Goal: Find specific page/section: Find specific page/section

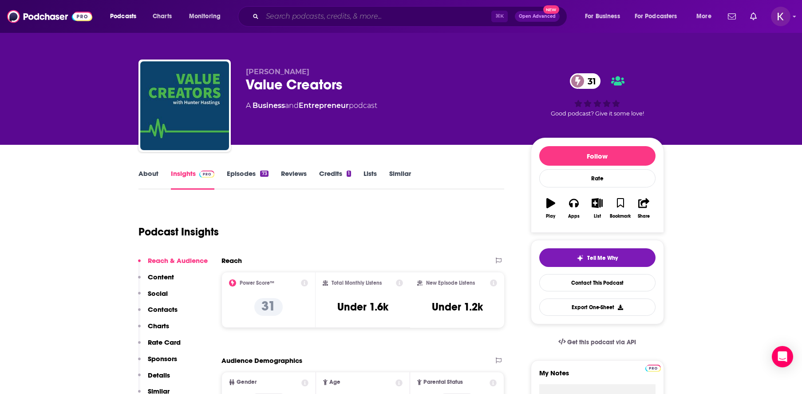
click at [381, 19] on input "Search podcasts, credits, & more..." at bounding box center [376, 16] width 229 height 14
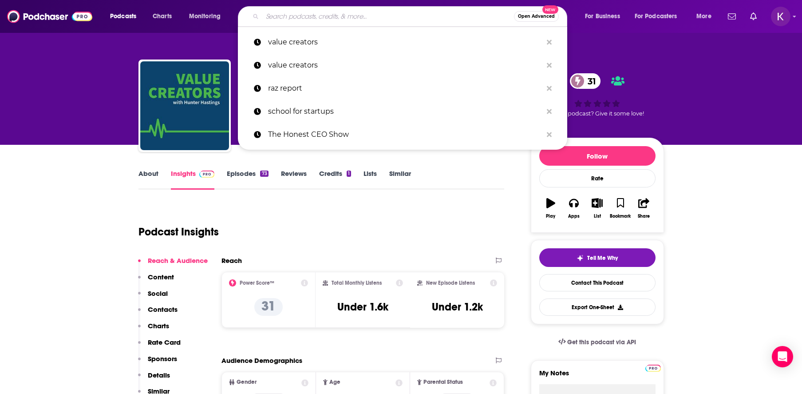
paste input "[PERSON_NAME]"
type input "[PERSON_NAME]"
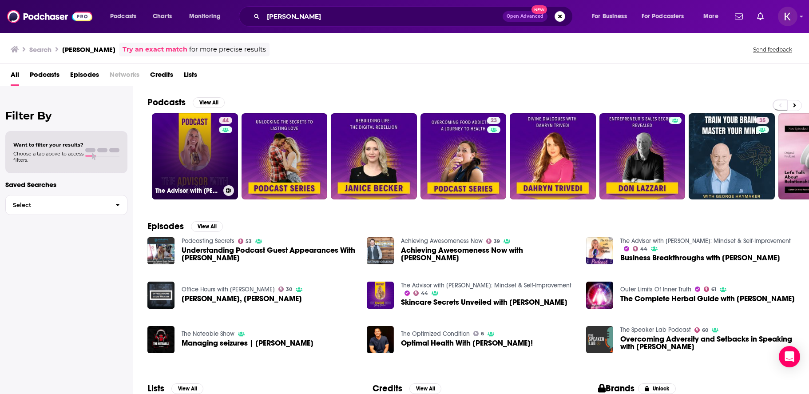
click at [196, 159] on link "44 The Advisor with [PERSON_NAME]: Mindset & Self-Improvement" at bounding box center [195, 156] width 86 height 86
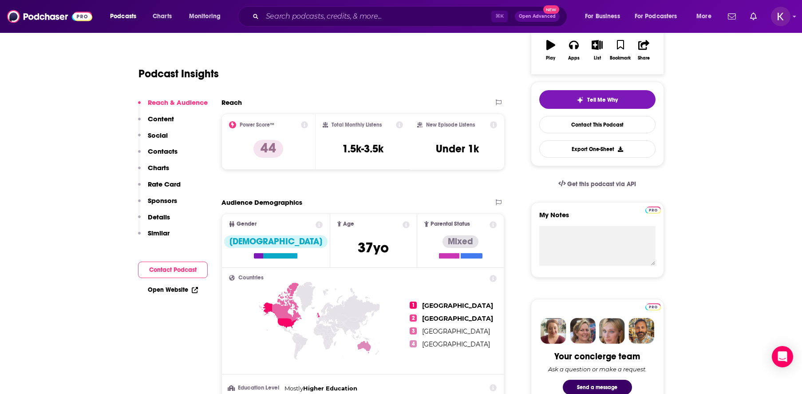
scroll to position [186, 0]
